Goal: Task Accomplishment & Management: Manage account settings

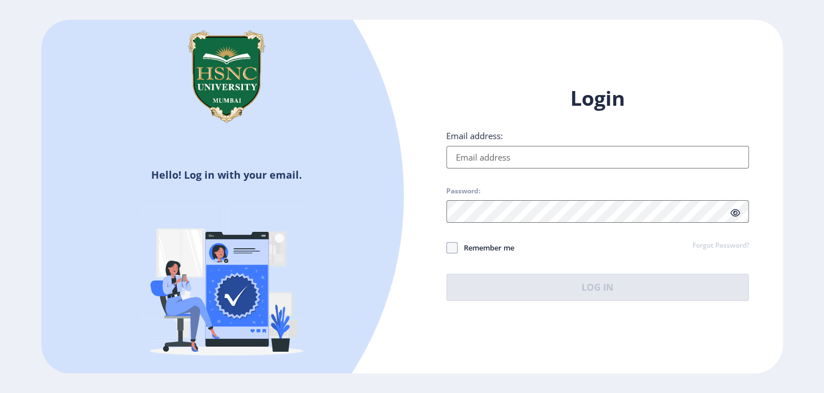
type input "[EMAIL_ADDRESS][DOMAIN_NAME]"
click at [502, 293] on button "Log In" at bounding box center [597, 287] width 303 height 27
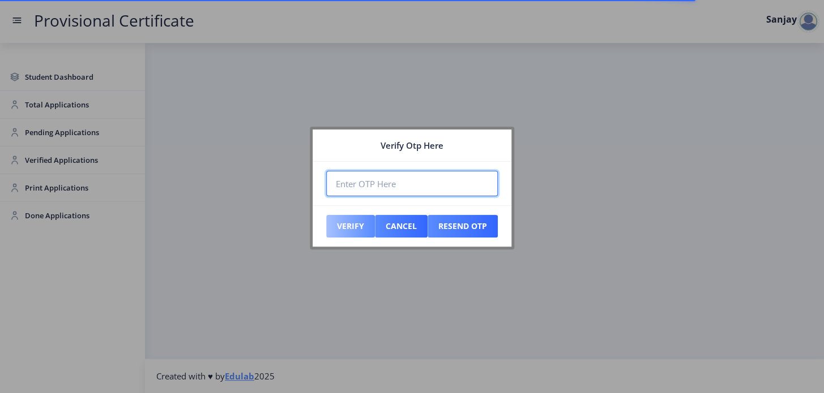
paste input "048865"
type input "048865"
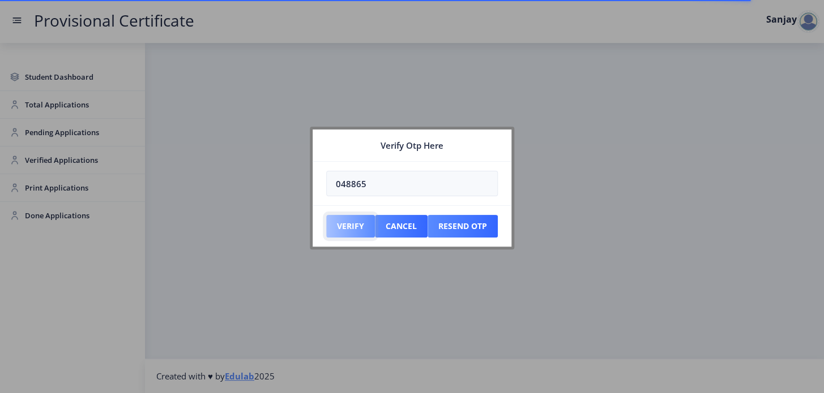
click at [343, 229] on button "Verify" at bounding box center [350, 226] width 49 height 23
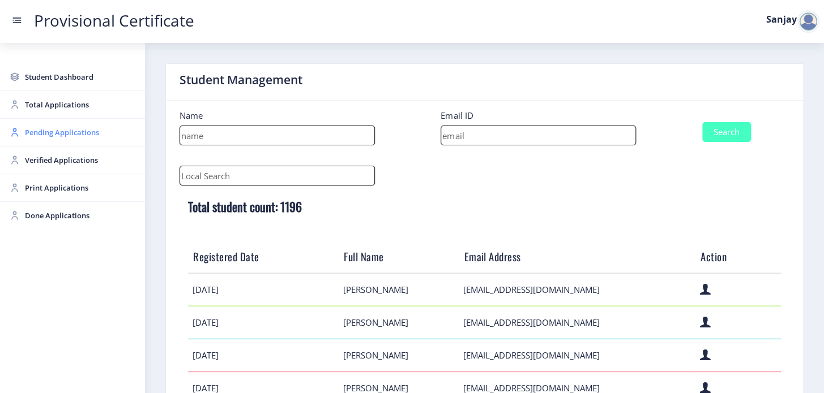
click at [76, 133] on span "Pending Applications" at bounding box center [80, 133] width 111 height 14
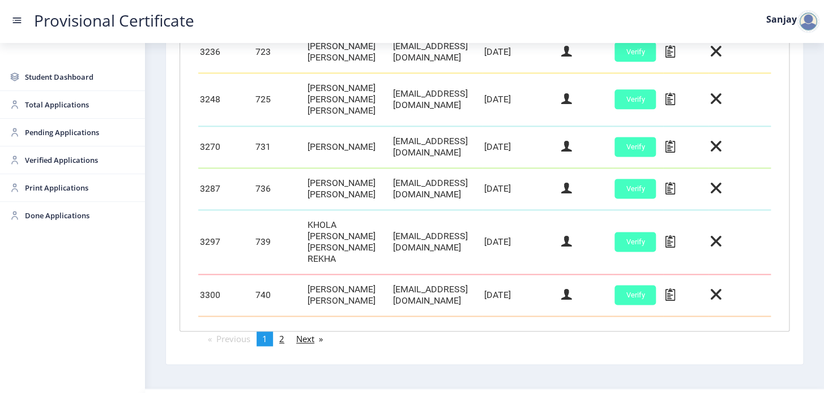
scroll to position [566, 0]
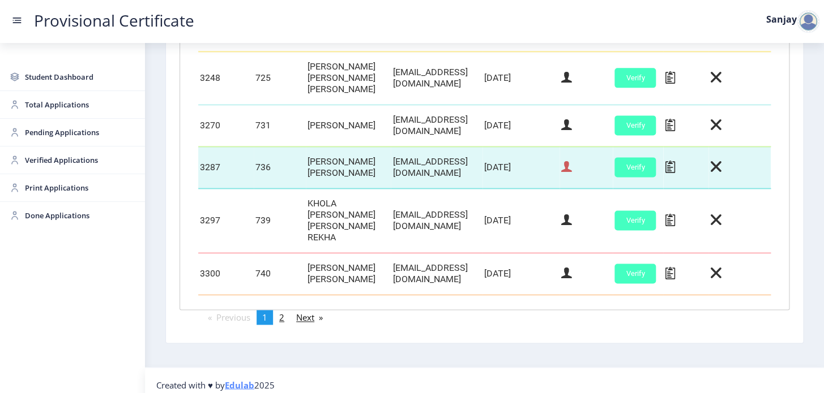
click at [572, 172] on icon at bounding box center [566, 167] width 11 height 15
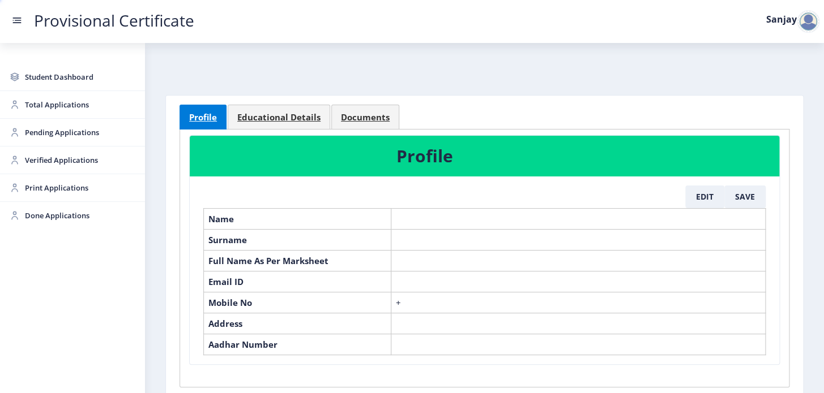
select select "March"
select select "A+"
select select "Regular"
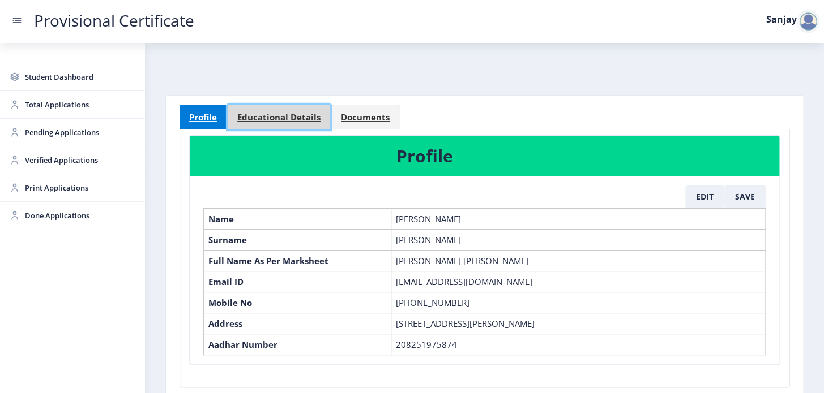
click at [285, 119] on span "Educational Details" at bounding box center [278, 117] width 83 height 8
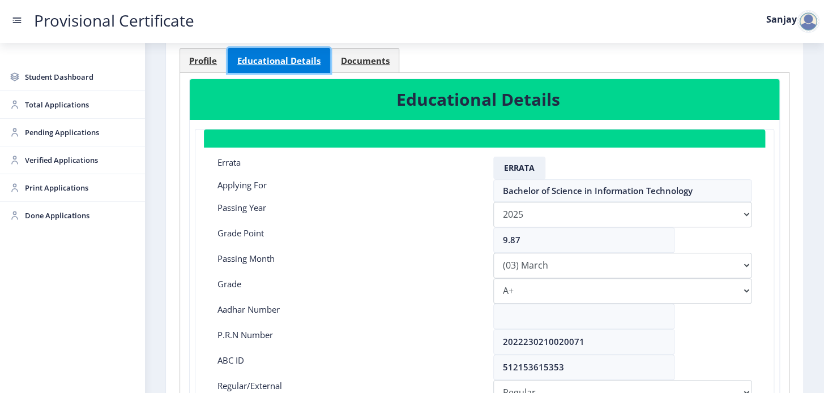
scroll to position [51, 0]
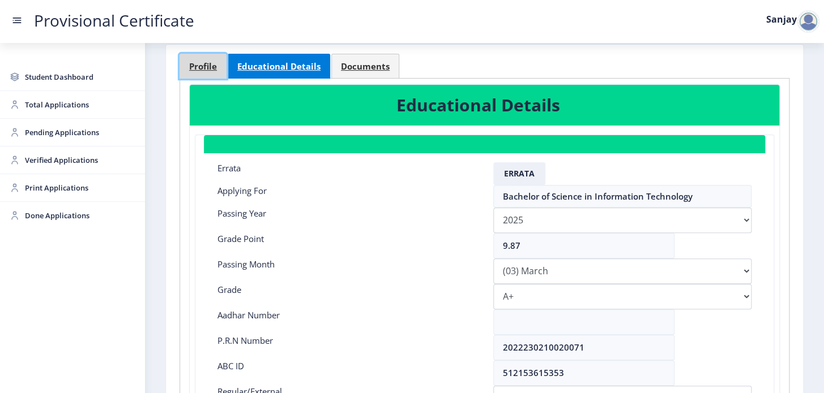
click at [188, 71] on link "Profile" at bounding box center [202, 66] width 47 height 25
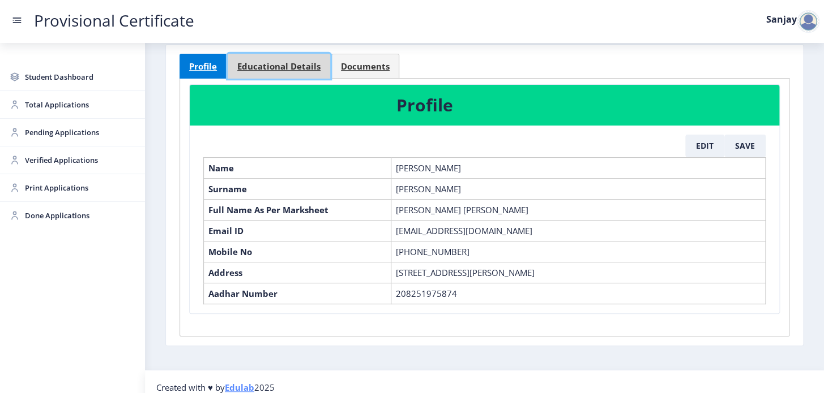
click at [277, 67] on span "Educational Details" at bounding box center [278, 66] width 83 height 8
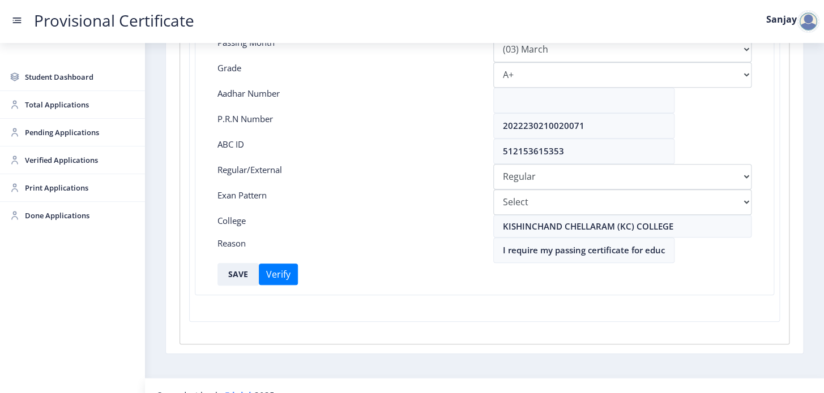
scroll to position [290, 0]
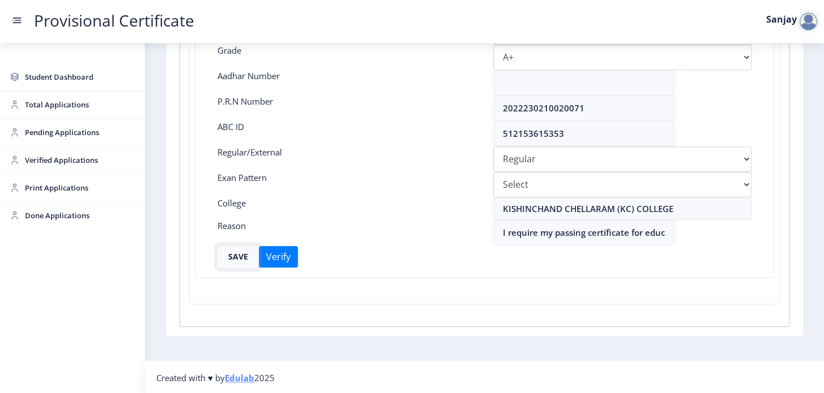
click at [238, 259] on button "SAVE" at bounding box center [237, 257] width 41 height 23
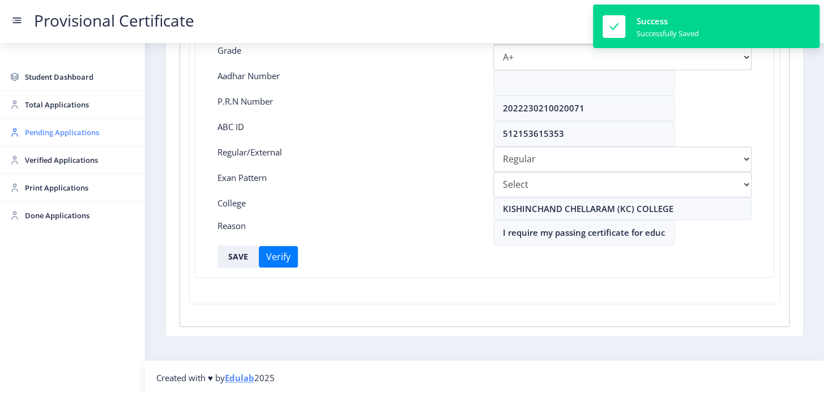
click at [58, 129] on span "Pending Applications" at bounding box center [80, 133] width 111 height 14
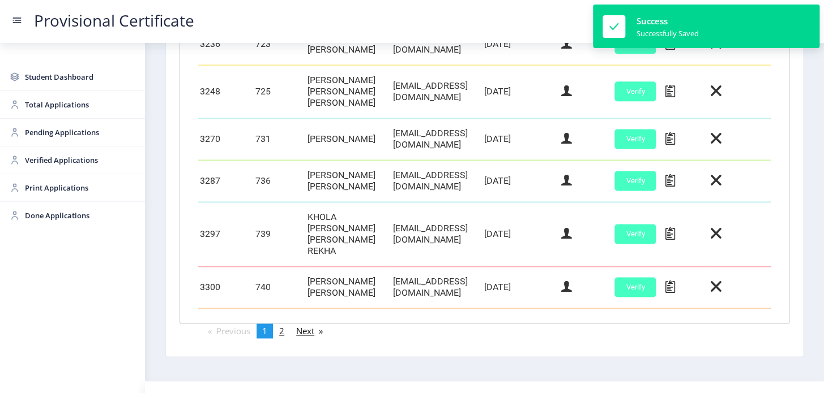
scroll to position [569, 0]
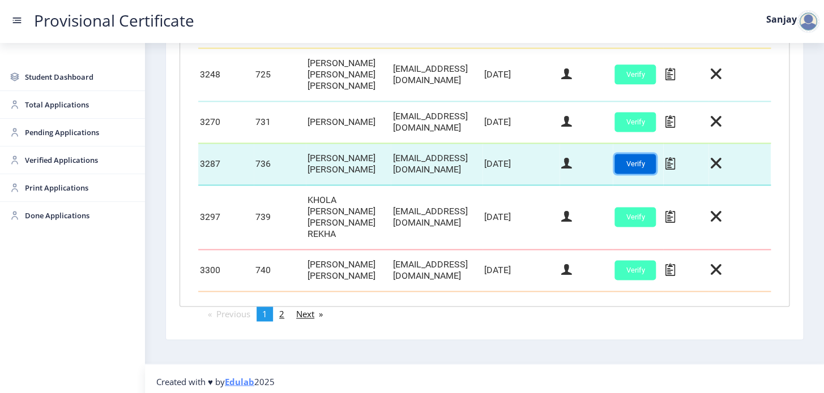
click at [651, 170] on button "Verify" at bounding box center [634, 164] width 41 height 20
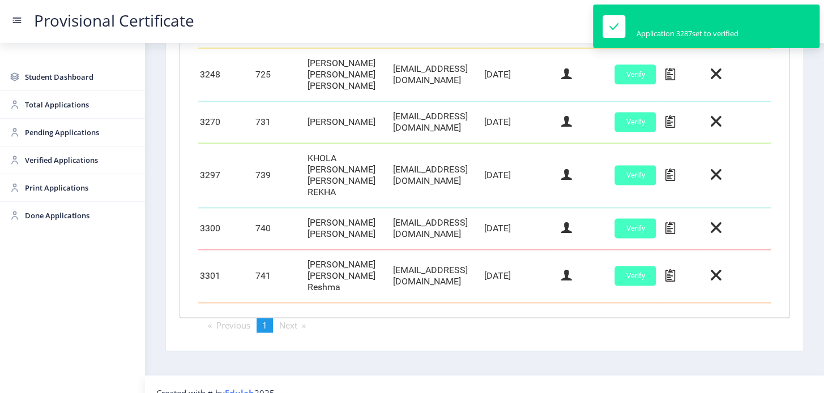
scroll to position [558, 0]
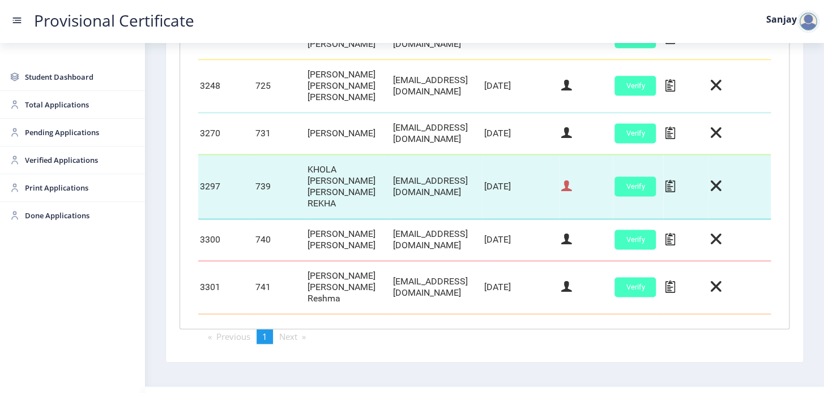
click at [572, 179] on icon at bounding box center [566, 186] width 11 height 15
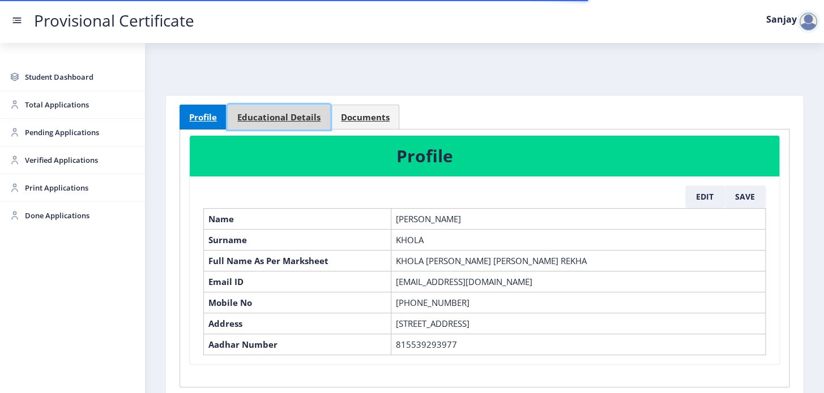
click at [277, 113] on span "Educational Details" at bounding box center [278, 117] width 83 height 8
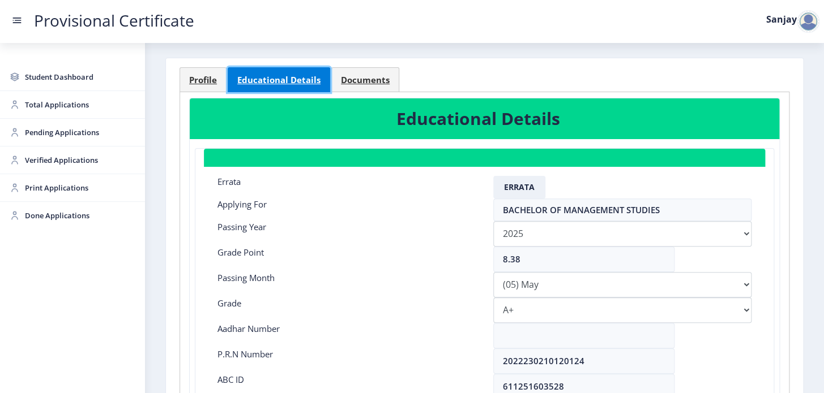
scroll to position [102, 0]
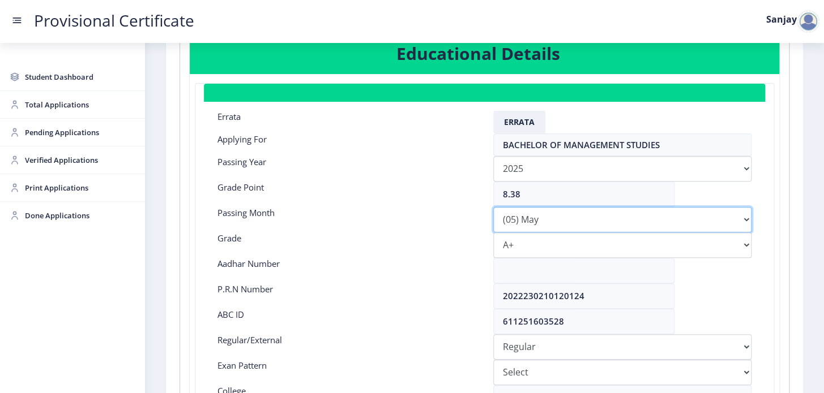
click at [575, 220] on select "Please select PassingMonth (01) January (02) February (03) March (04) April (05…" at bounding box center [622, 219] width 259 height 25
select select "February"
click at [493, 207] on select "Please select PassingMonth (01) January (02) February (03) March (04) April (05…" at bounding box center [622, 219] width 259 height 25
click at [519, 242] on select "Select Grade O A+ A B+ B C D F(Fail)" at bounding box center [622, 245] width 259 height 25
select select "A"
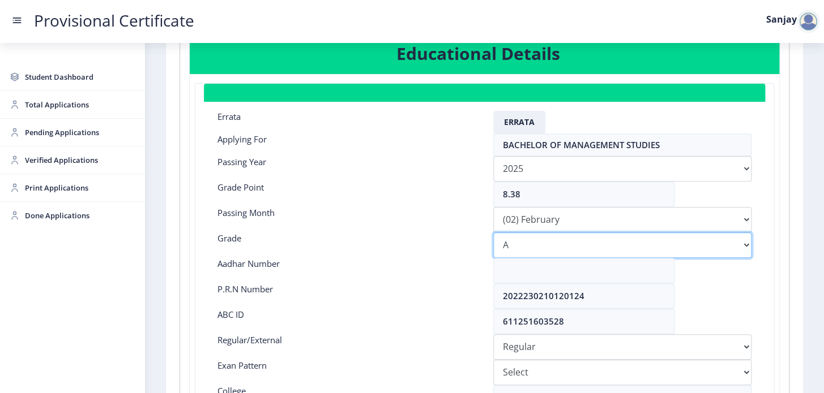
click at [493, 233] on select "Select Grade O A+ A B+ B C D F(Fail)" at bounding box center [622, 245] width 259 height 25
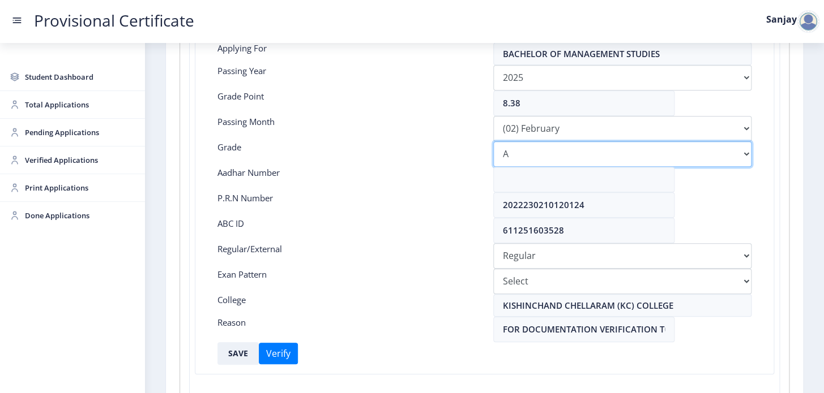
scroll to position [290, 0]
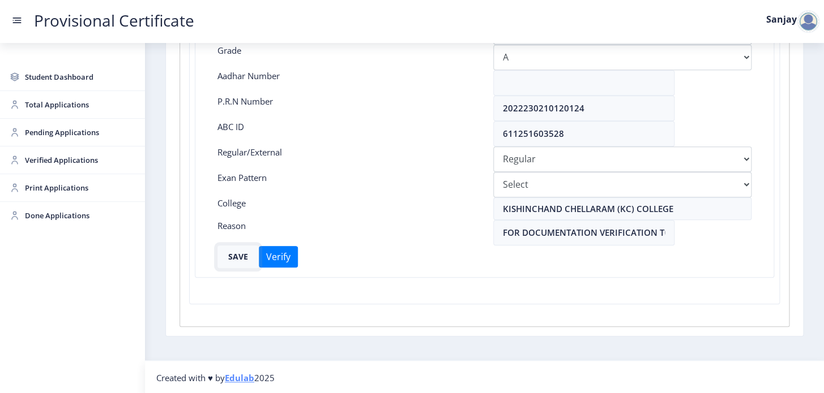
click at [247, 256] on button "SAVE" at bounding box center [237, 257] width 41 height 23
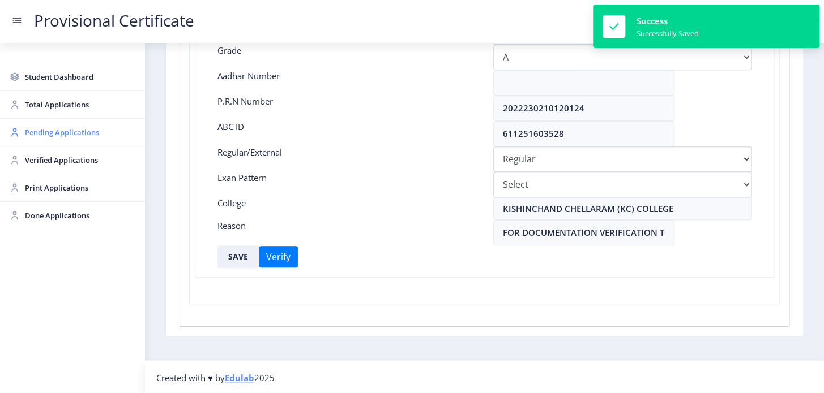
click at [29, 134] on span "Pending Applications" at bounding box center [80, 133] width 111 height 14
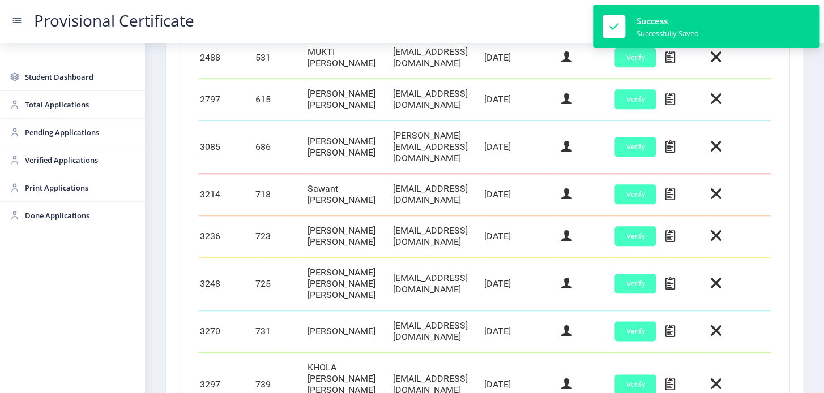
scroll to position [558, 0]
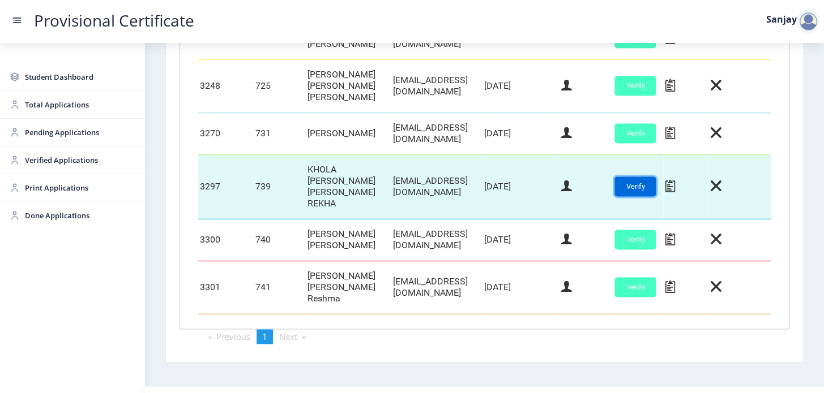
click at [655, 177] on button "Verify" at bounding box center [634, 187] width 41 height 20
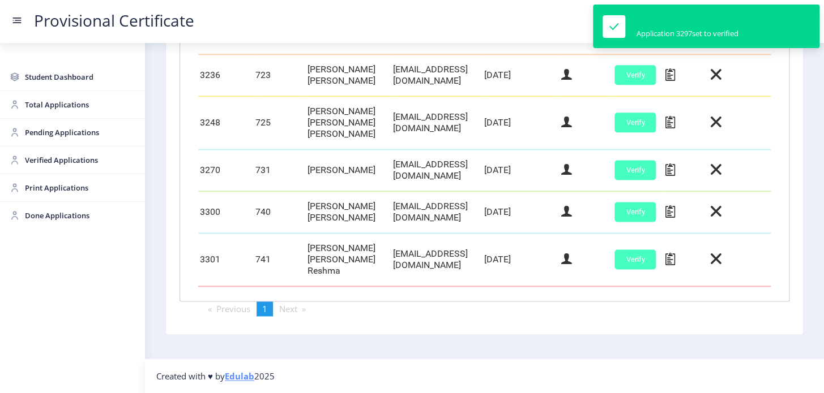
scroll to position [505, 0]
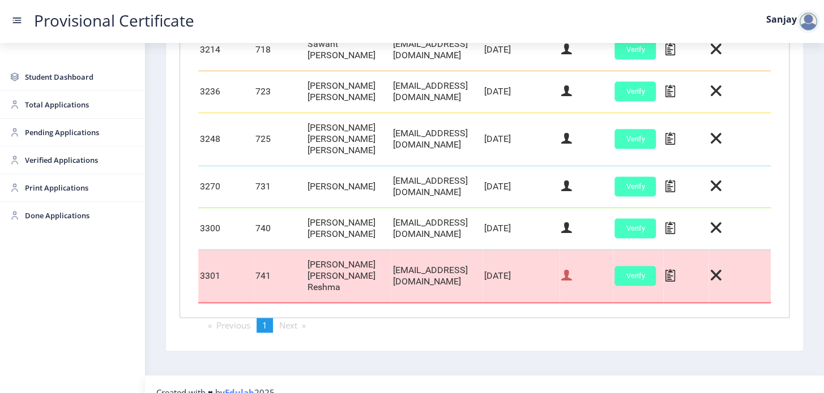
click at [572, 270] on icon at bounding box center [566, 275] width 11 height 15
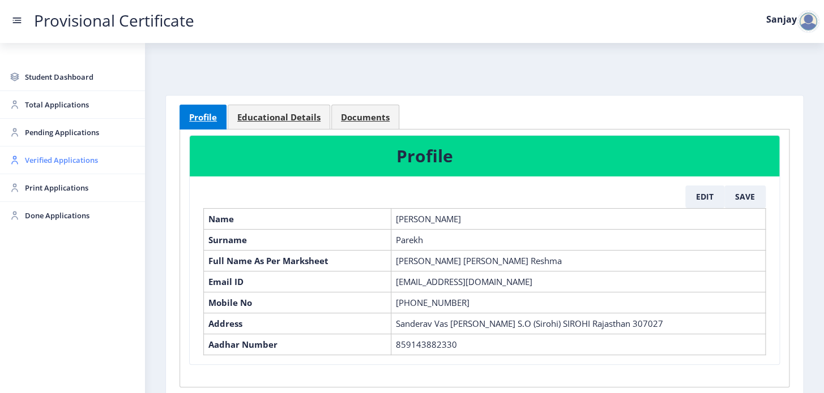
click at [51, 160] on span "Verified Applications" at bounding box center [80, 160] width 111 height 14
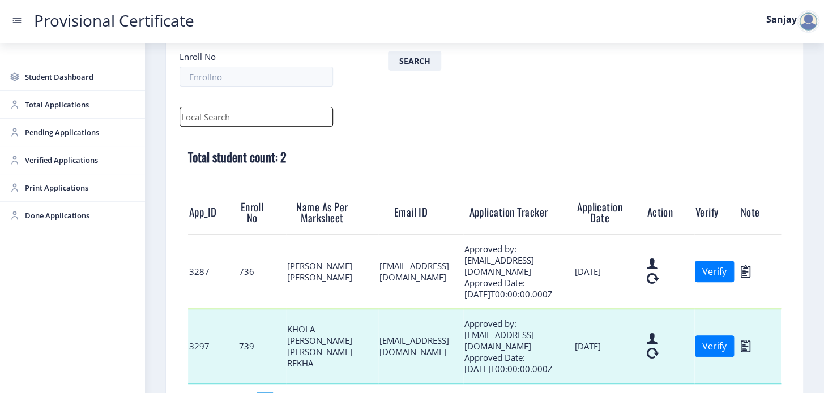
scroll to position [184, 0]
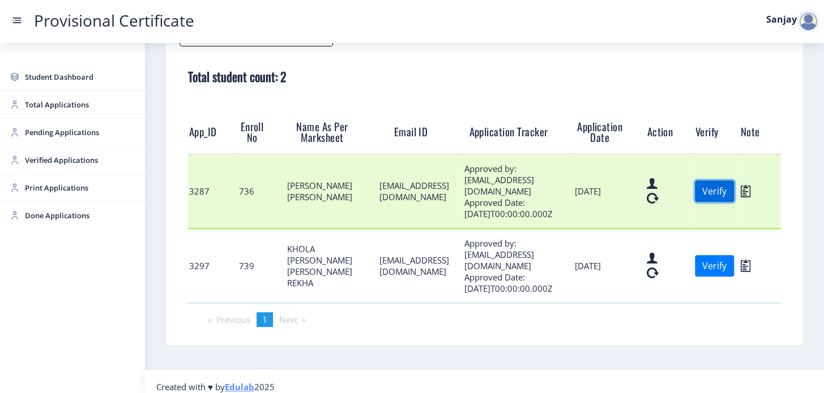
click at [734, 198] on button "Verify" at bounding box center [714, 192] width 39 height 22
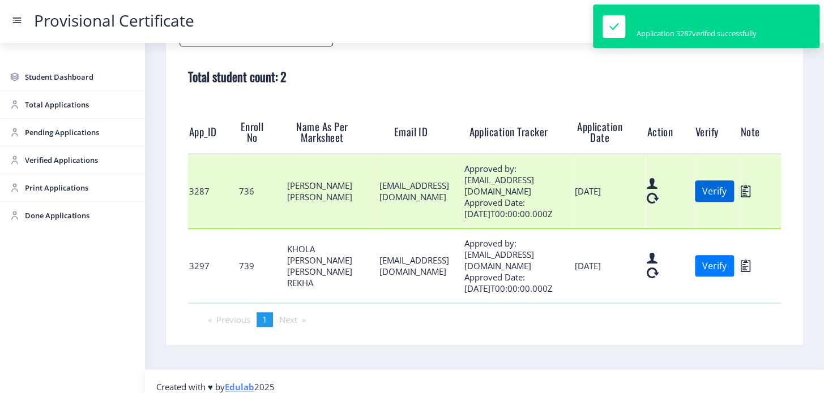
scroll to position [121, 0]
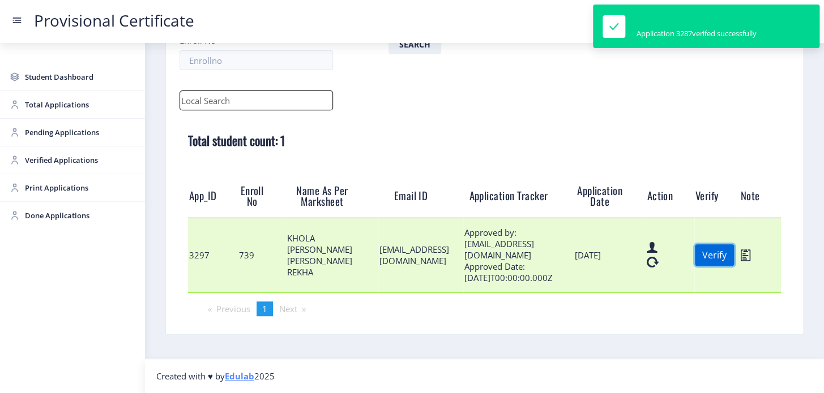
click at [734, 260] on button "Verify" at bounding box center [714, 256] width 39 height 22
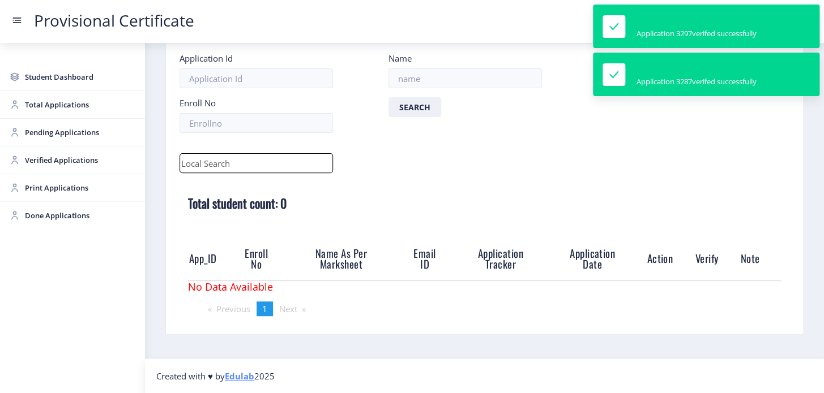
scroll to position [57, 0]
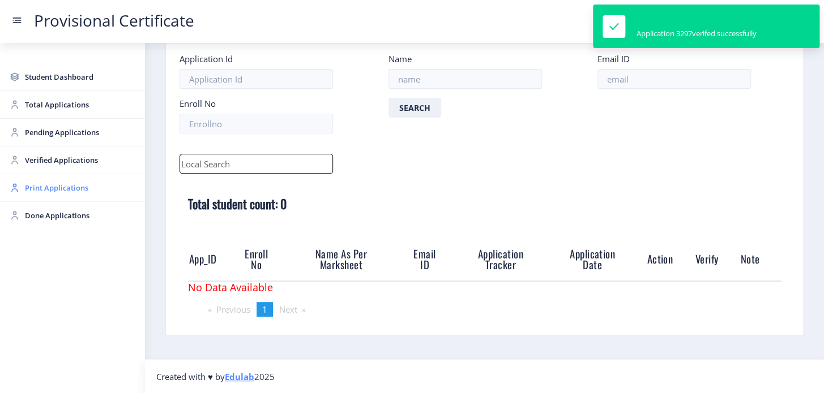
click at [45, 191] on span "Print Applications" at bounding box center [80, 188] width 111 height 14
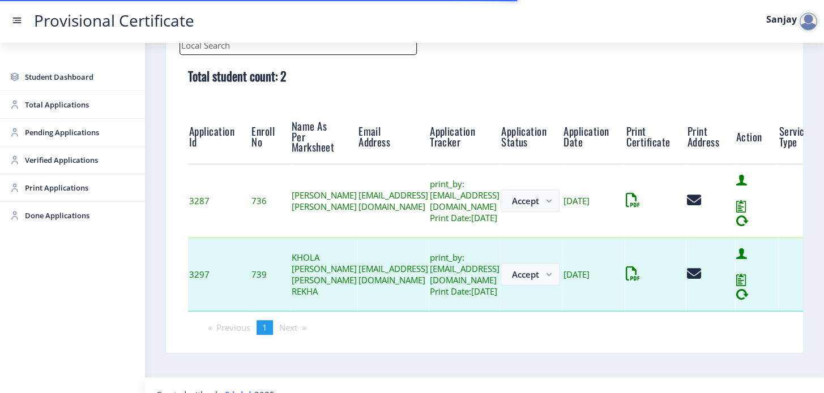
scroll to position [202, 0]
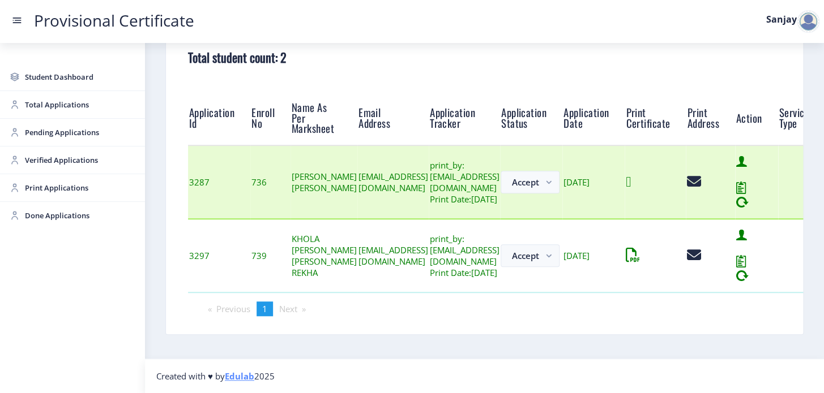
click at [631, 183] on icon at bounding box center [627, 182] width 5 height 14
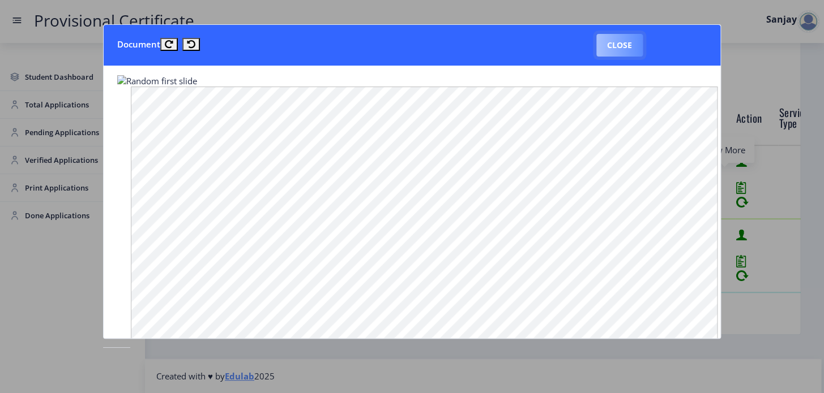
click at [618, 42] on button "Close" at bounding box center [619, 45] width 46 height 23
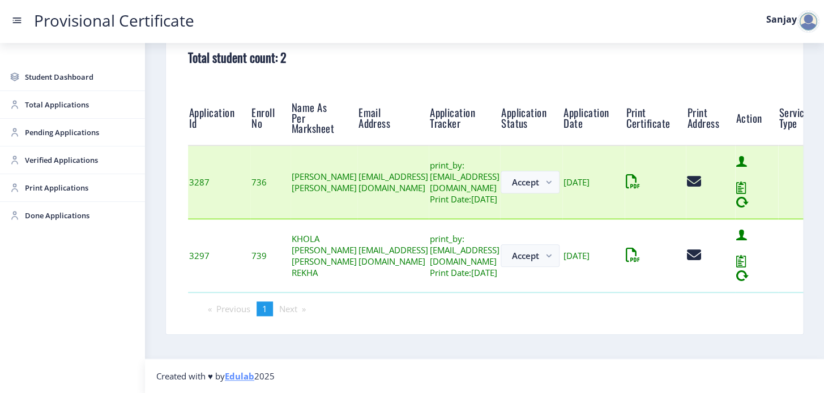
click at [685, 178] on td at bounding box center [654, 182] width 61 height 74
click at [692, 177] on icon at bounding box center [689, 182] width 5 height 14
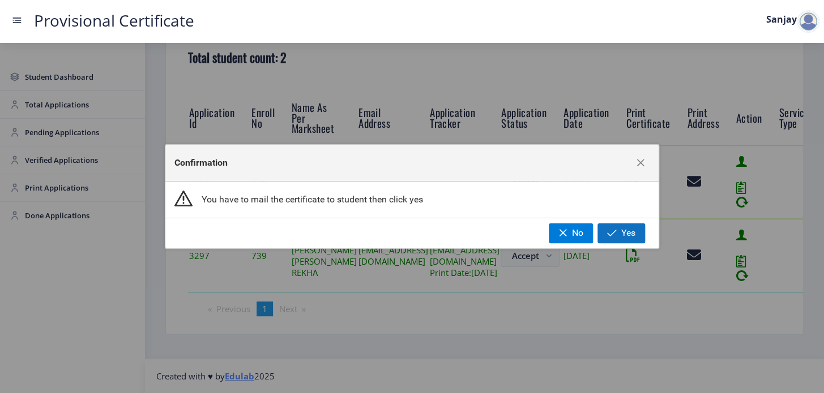
click at [619, 225] on button "Yes" at bounding box center [621, 233] width 48 height 19
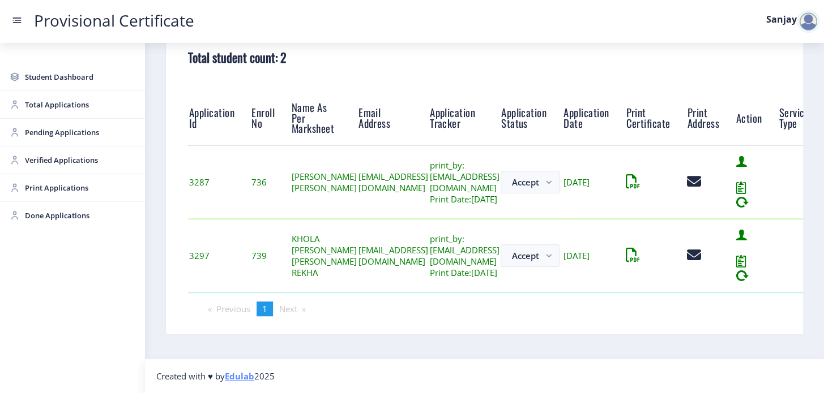
scroll to position [127, 0]
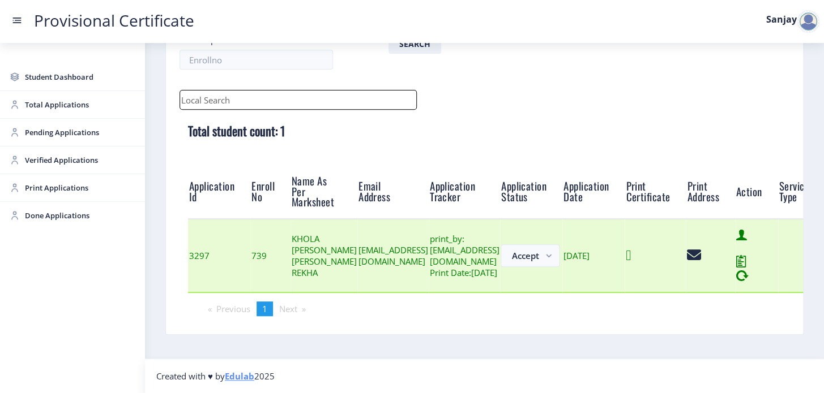
click at [631, 254] on icon at bounding box center [627, 255] width 5 height 14
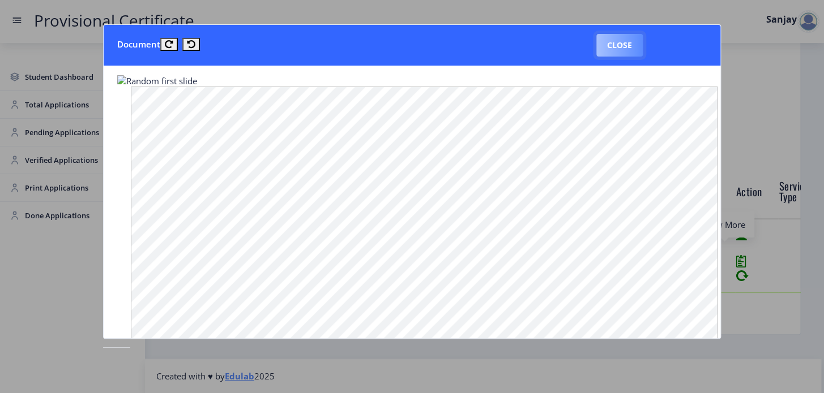
click at [613, 51] on button "Close" at bounding box center [619, 45] width 46 height 23
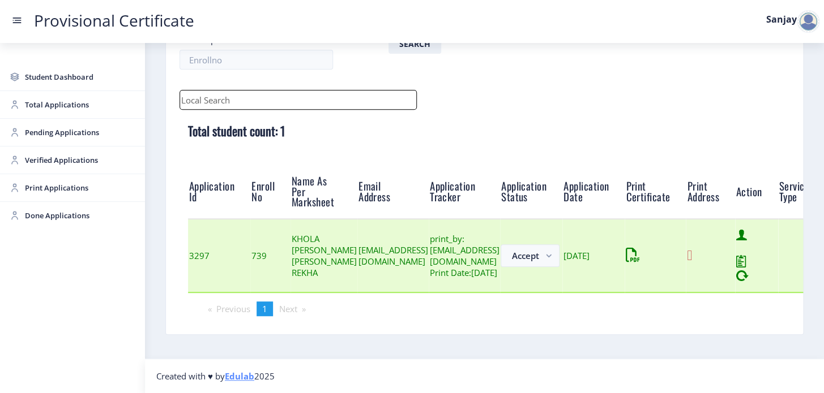
click at [692, 253] on icon at bounding box center [689, 255] width 5 height 14
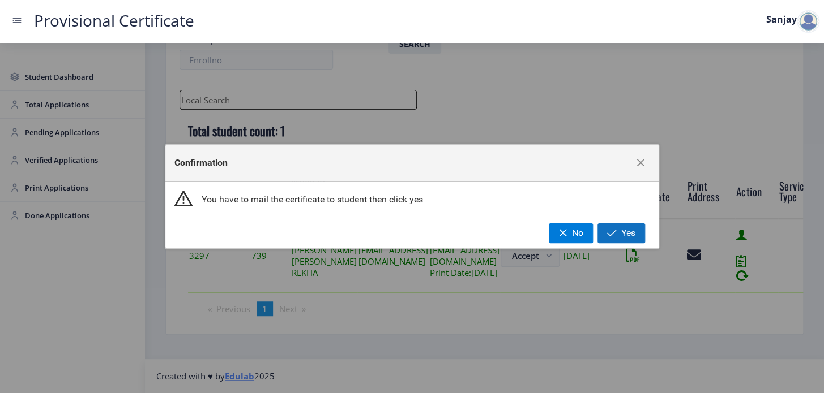
click at [610, 234] on span "button" at bounding box center [612, 233] width 10 height 9
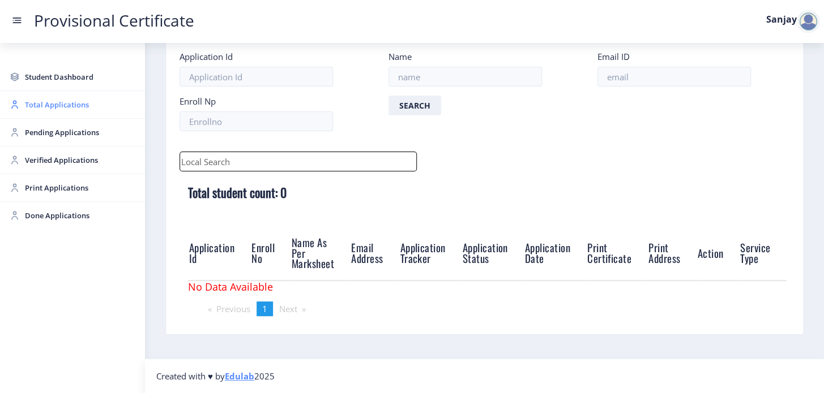
scroll to position [62, 0]
click at [807, 25] on div at bounding box center [807, 21] width 23 height 23
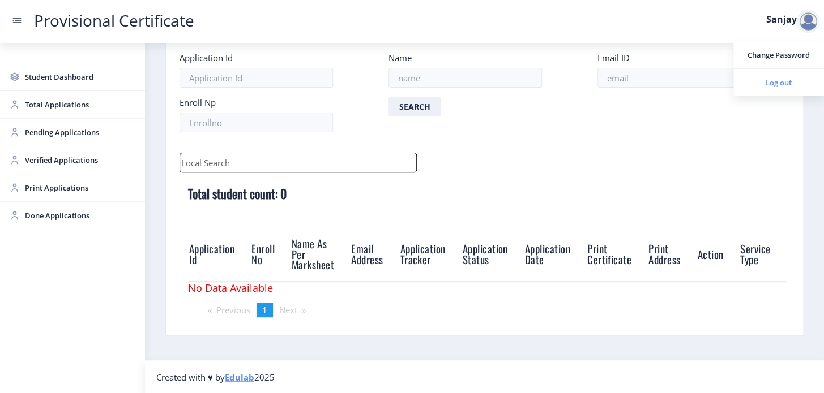
click at [778, 76] on span "Log out" at bounding box center [778, 83] width 72 height 14
